Goal: Use online tool/utility: Utilize a website feature to perform a specific function

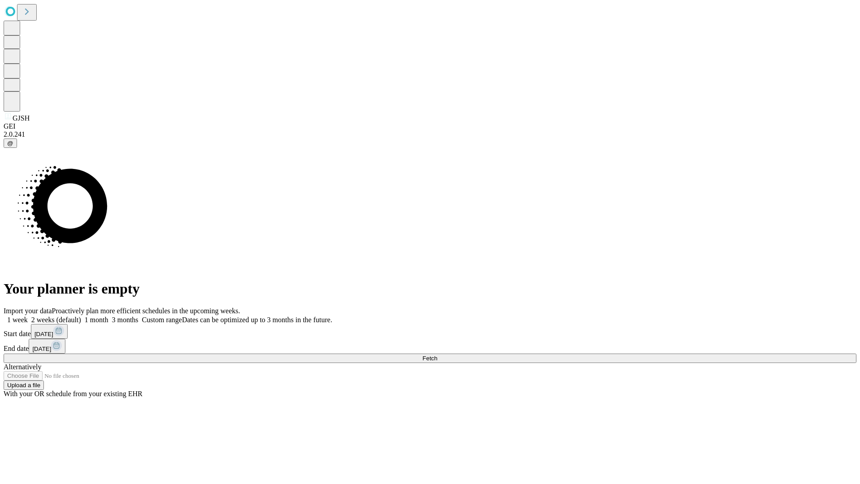
click at [437, 355] on span "Fetch" at bounding box center [429, 358] width 15 height 7
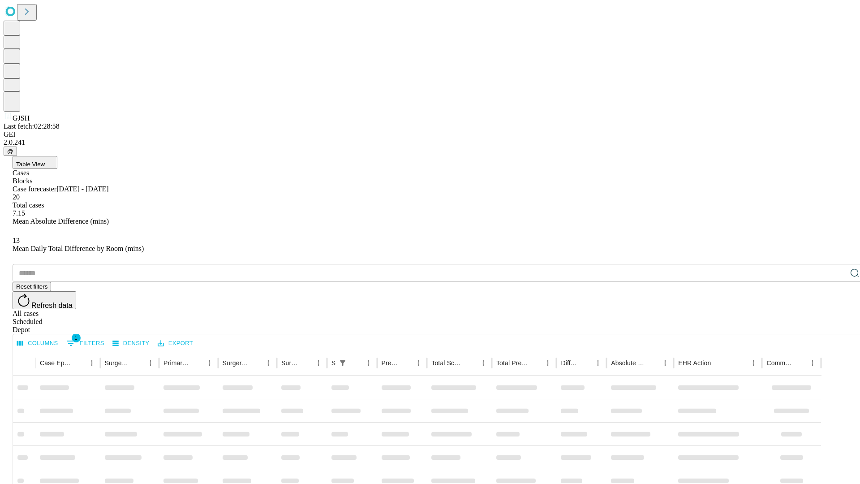
click at [45, 161] on span "Table View" at bounding box center [30, 164] width 29 height 7
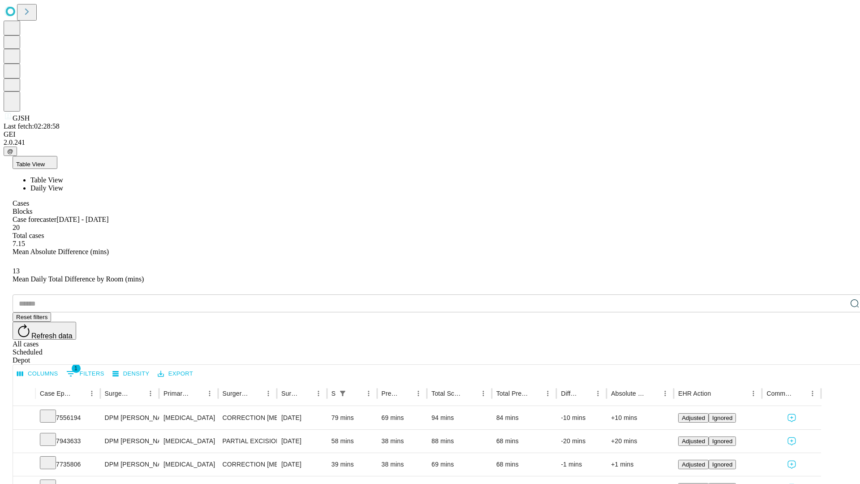
click at [63, 184] on span "Daily View" at bounding box center [46, 188] width 33 height 8
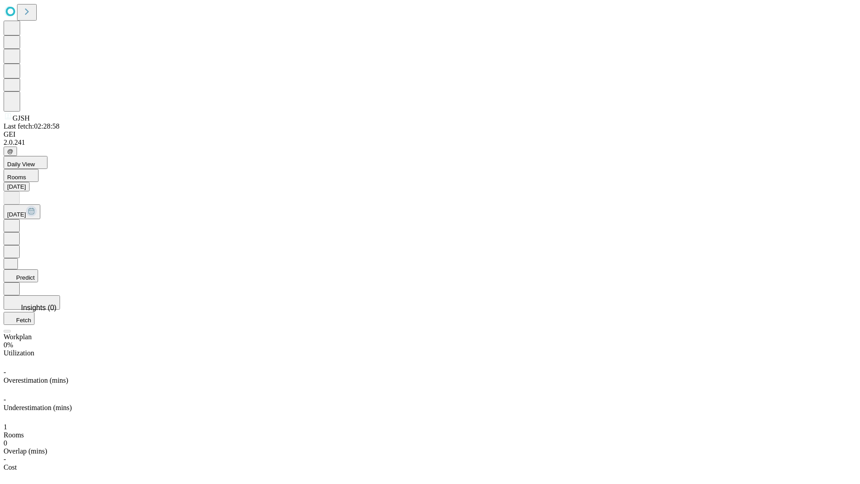
click at [38, 269] on button "Predict" at bounding box center [21, 275] width 34 height 13
